Goal: Find specific page/section: Find specific page/section

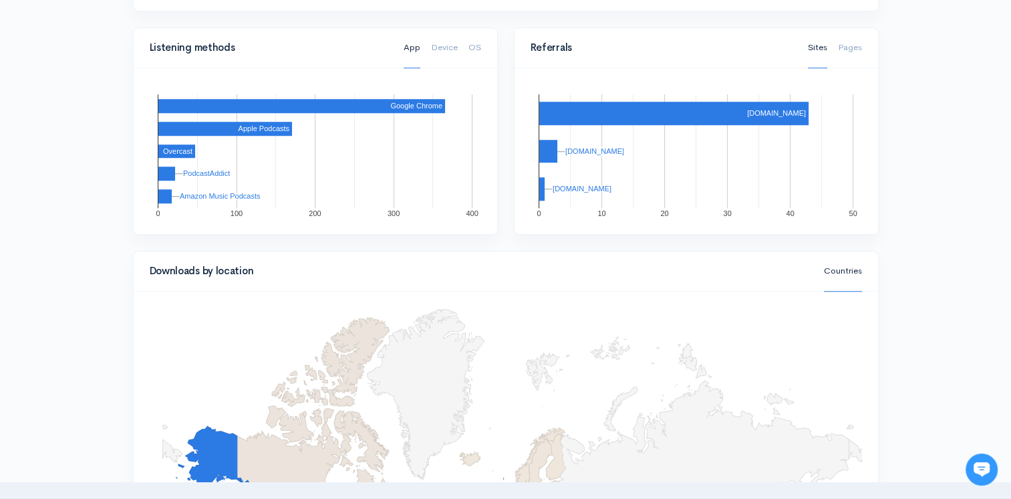
scroll to position [950, 0]
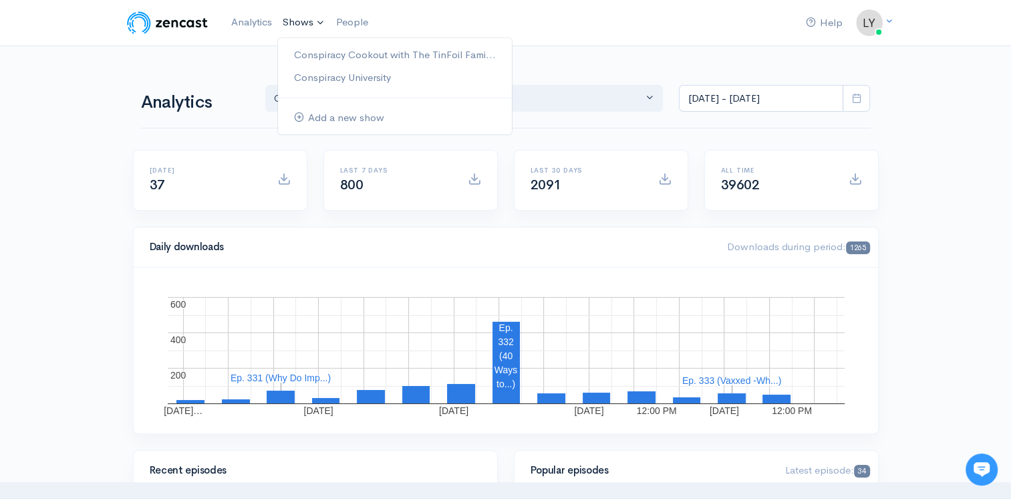
click at [299, 21] on link "Shows" at bounding box center [303, 22] width 53 height 29
click at [313, 53] on link "Conspiracy Cookout with The TinFoil Fami..." at bounding box center [395, 54] width 234 height 23
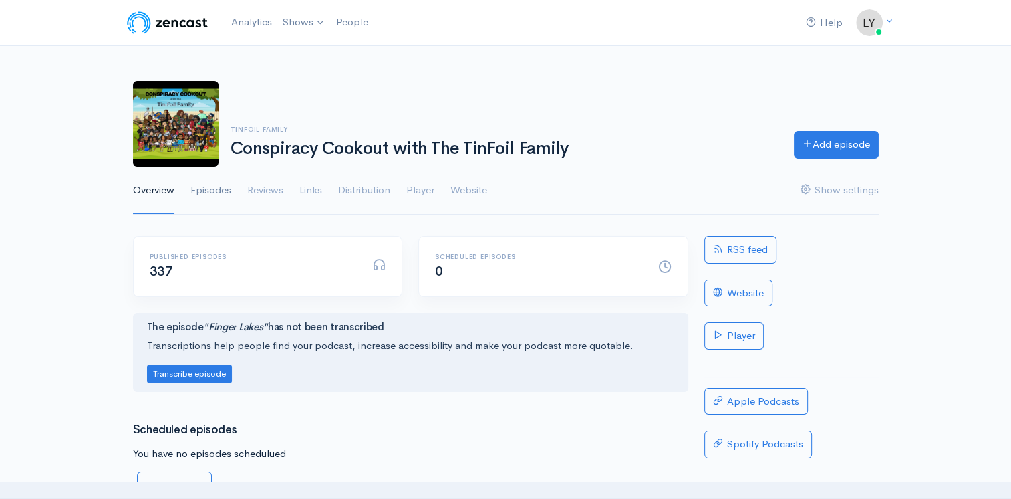
click at [211, 186] on link "Episodes" at bounding box center [210, 190] width 41 height 48
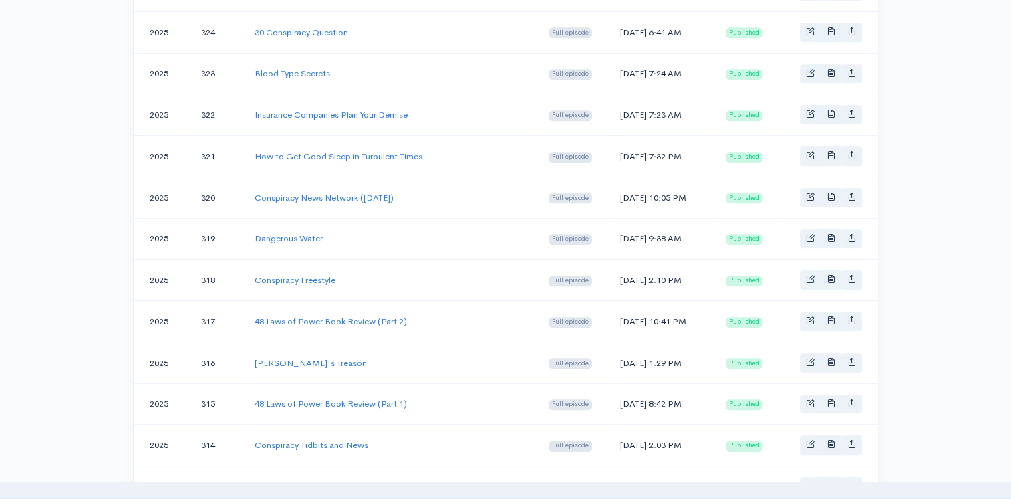
scroll to position [601, 0]
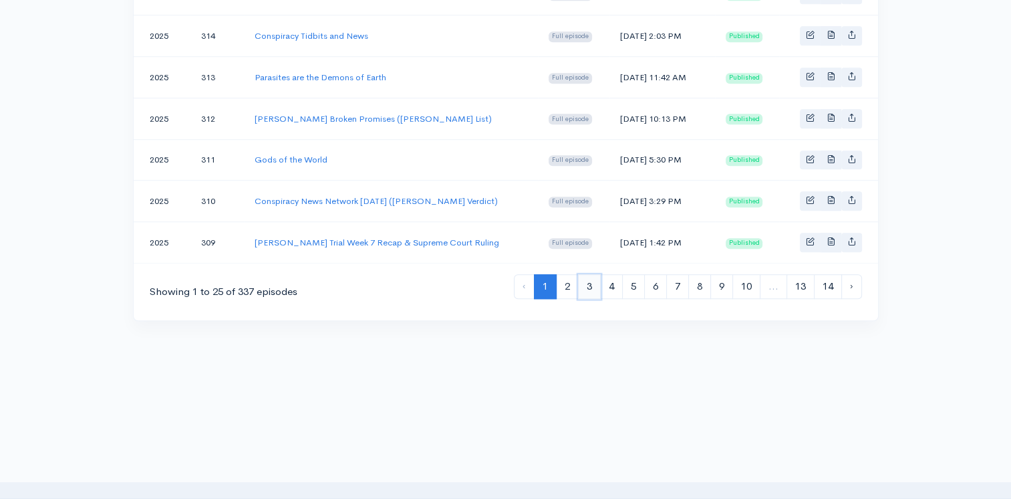
click at [583, 275] on link "3" at bounding box center [589, 286] width 23 height 25
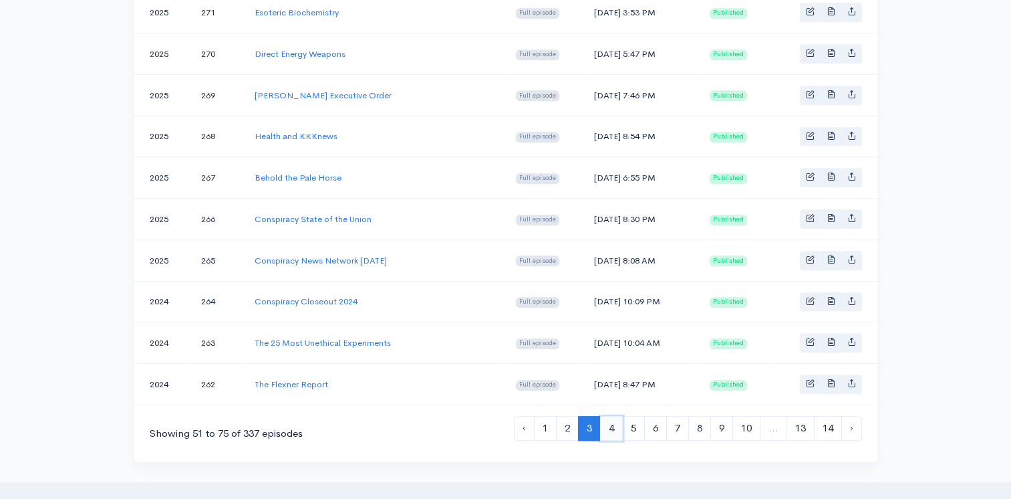
click at [608, 418] on link "4" at bounding box center [611, 428] width 23 height 25
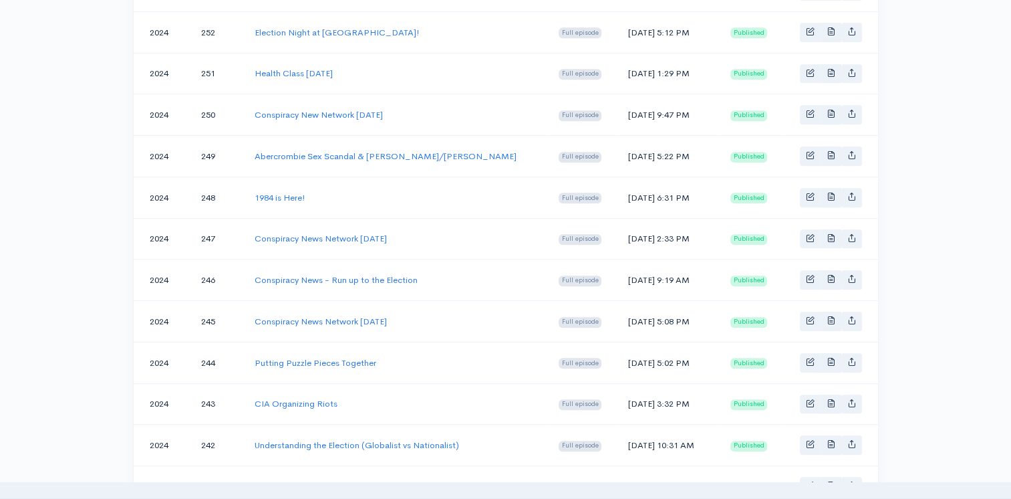
scroll to position [1002, 0]
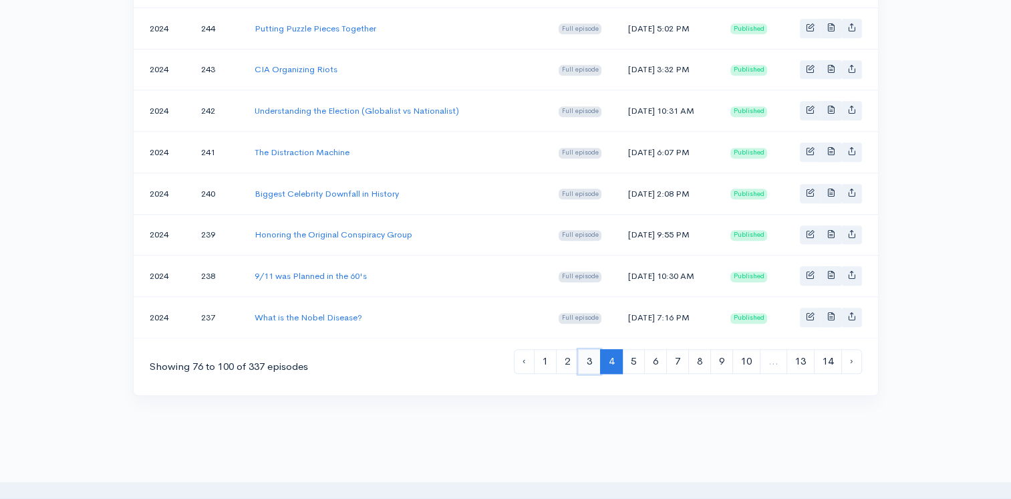
click at [584, 352] on link "3" at bounding box center [589, 361] width 23 height 25
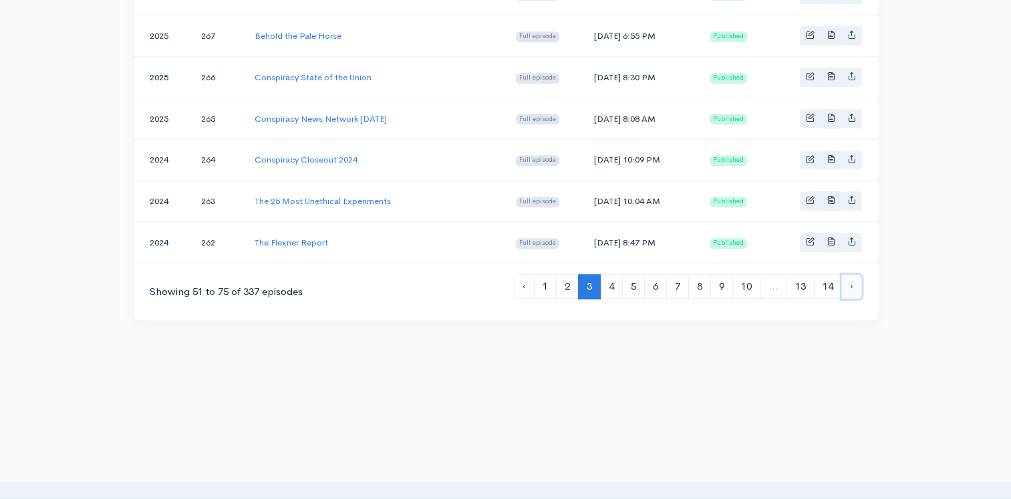
click at [847, 277] on link "›" at bounding box center [851, 286] width 21 height 25
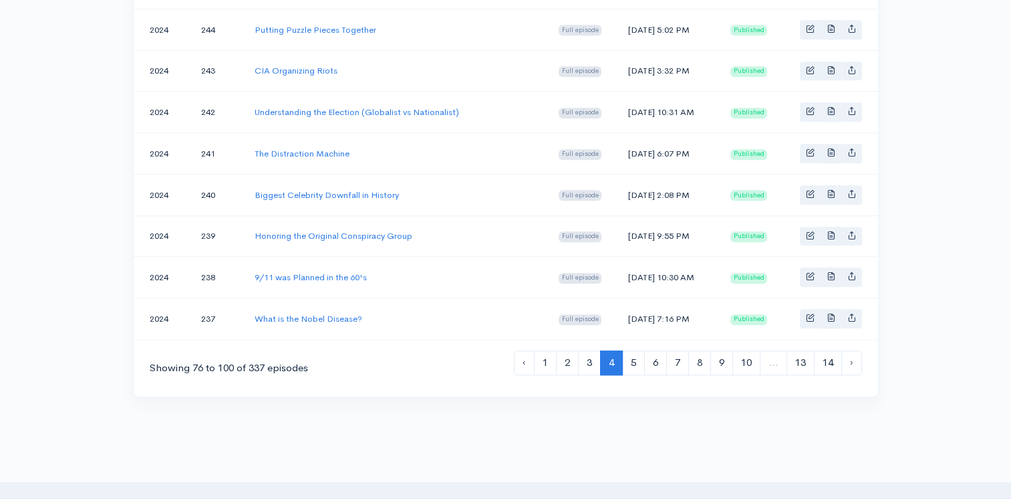
scroll to position [1077, 0]
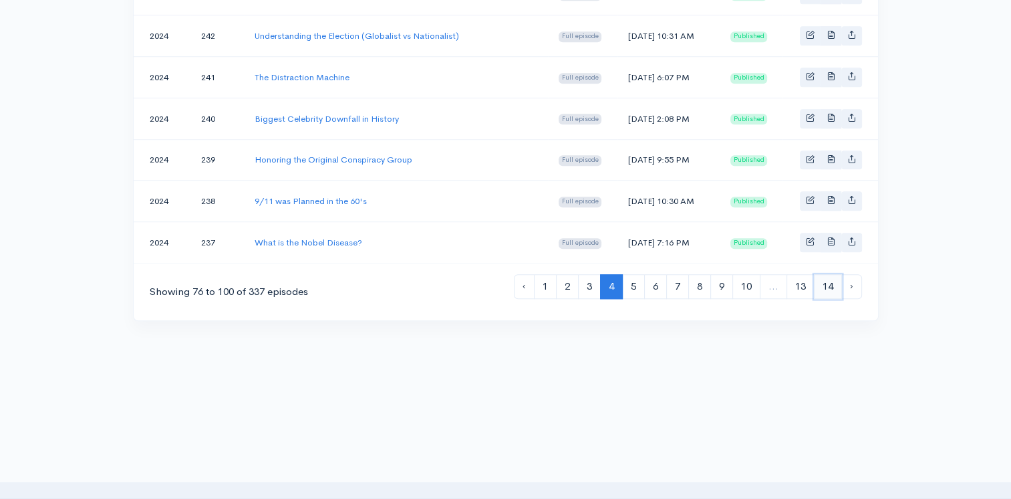
click at [828, 274] on link "14" at bounding box center [828, 286] width 28 height 25
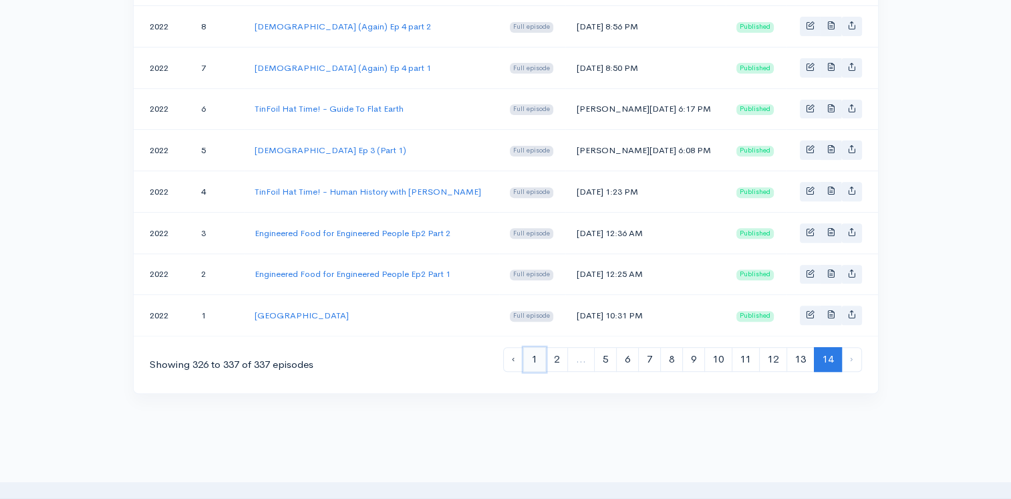
click at [535, 352] on link "1" at bounding box center [534, 359] width 23 height 25
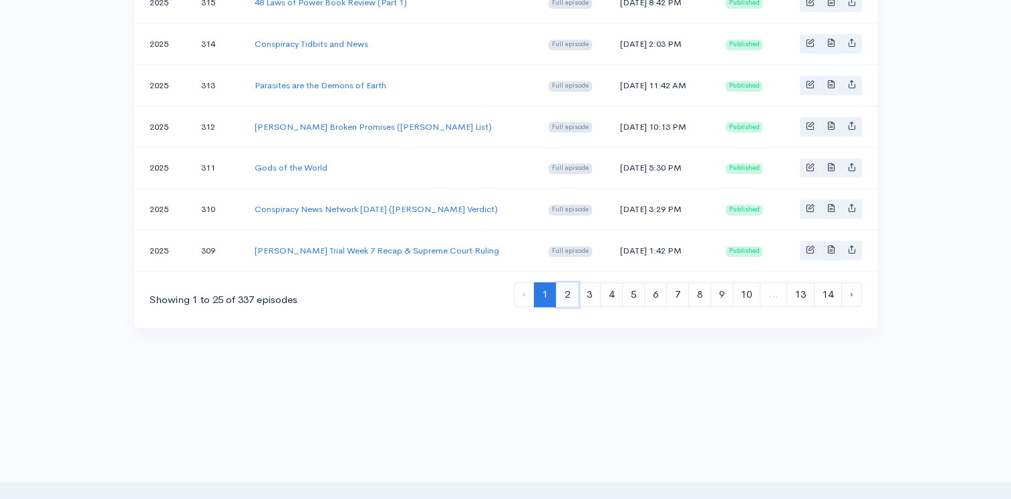
click at [573, 284] on link "2" at bounding box center [567, 294] width 23 height 25
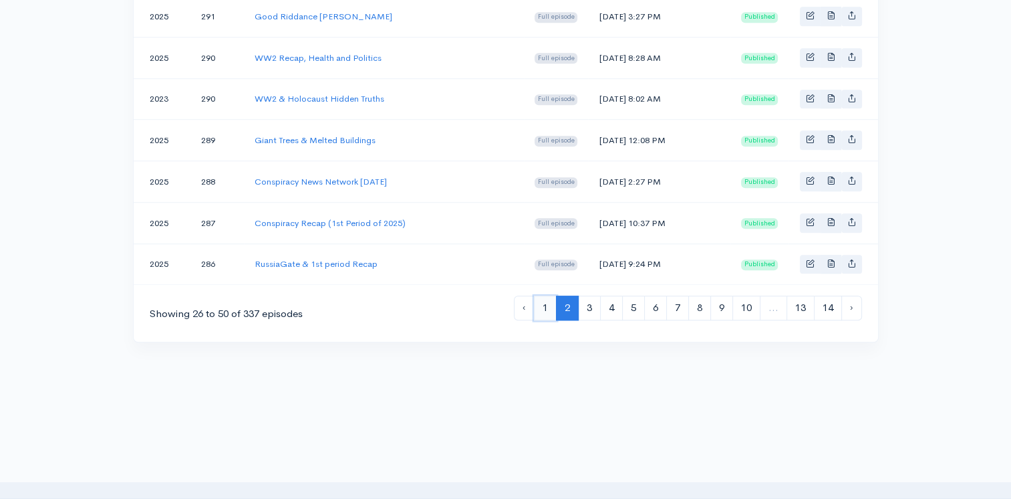
click at [547, 295] on link "1" at bounding box center [545, 307] width 23 height 25
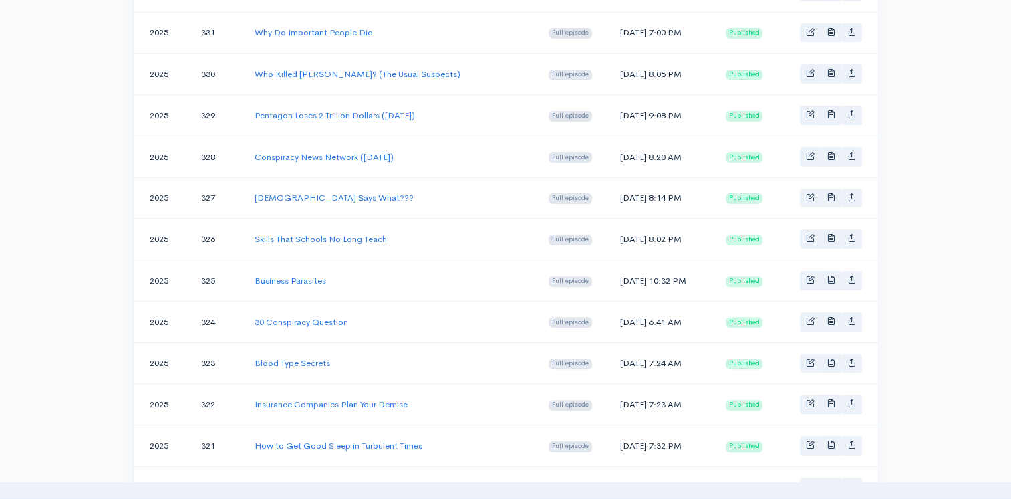
scroll to position [401, 0]
